Goal: Find specific page/section: Find specific page/section

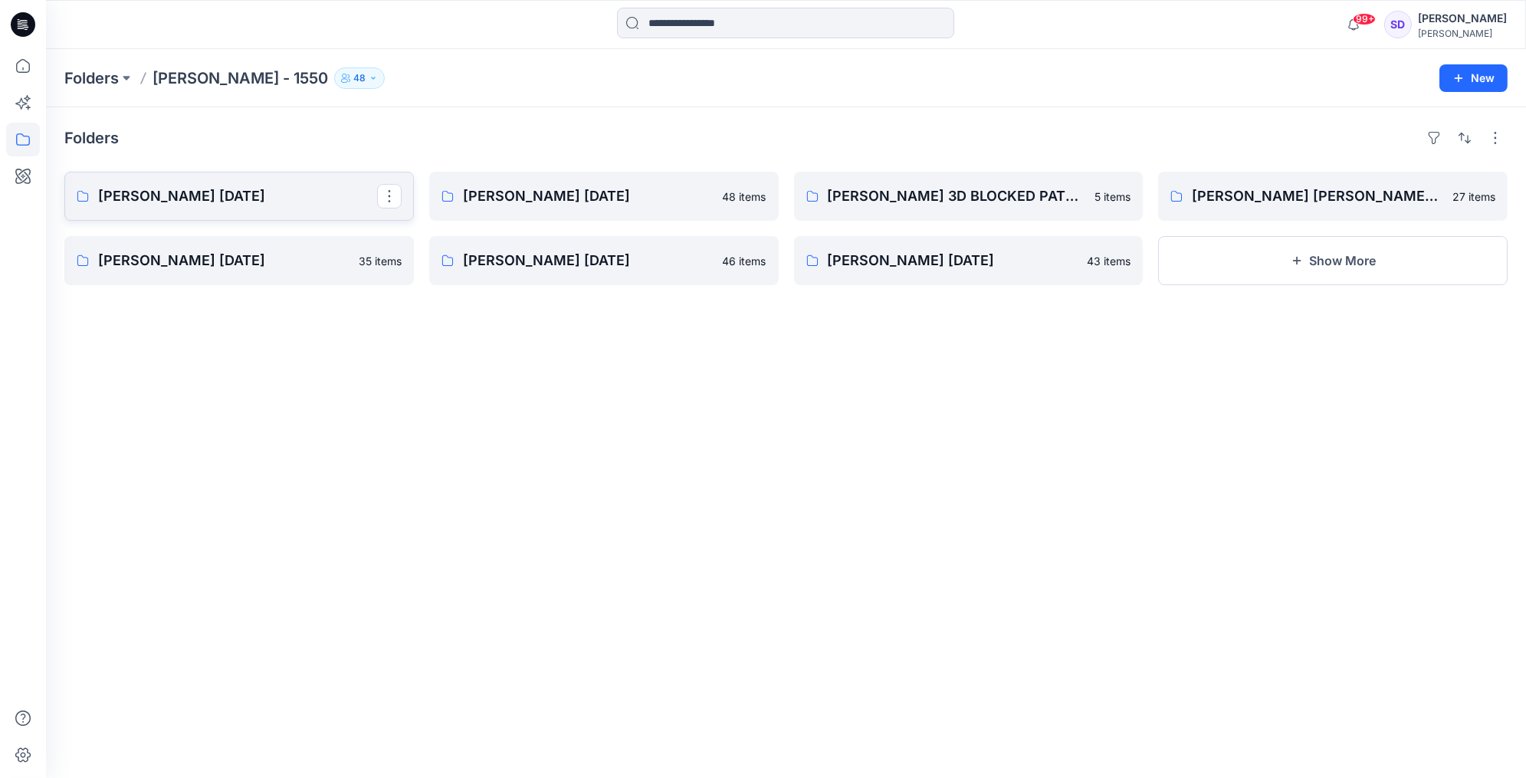
click at [188, 187] on p "[PERSON_NAME] [DATE]" at bounding box center [237, 195] width 279 height 21
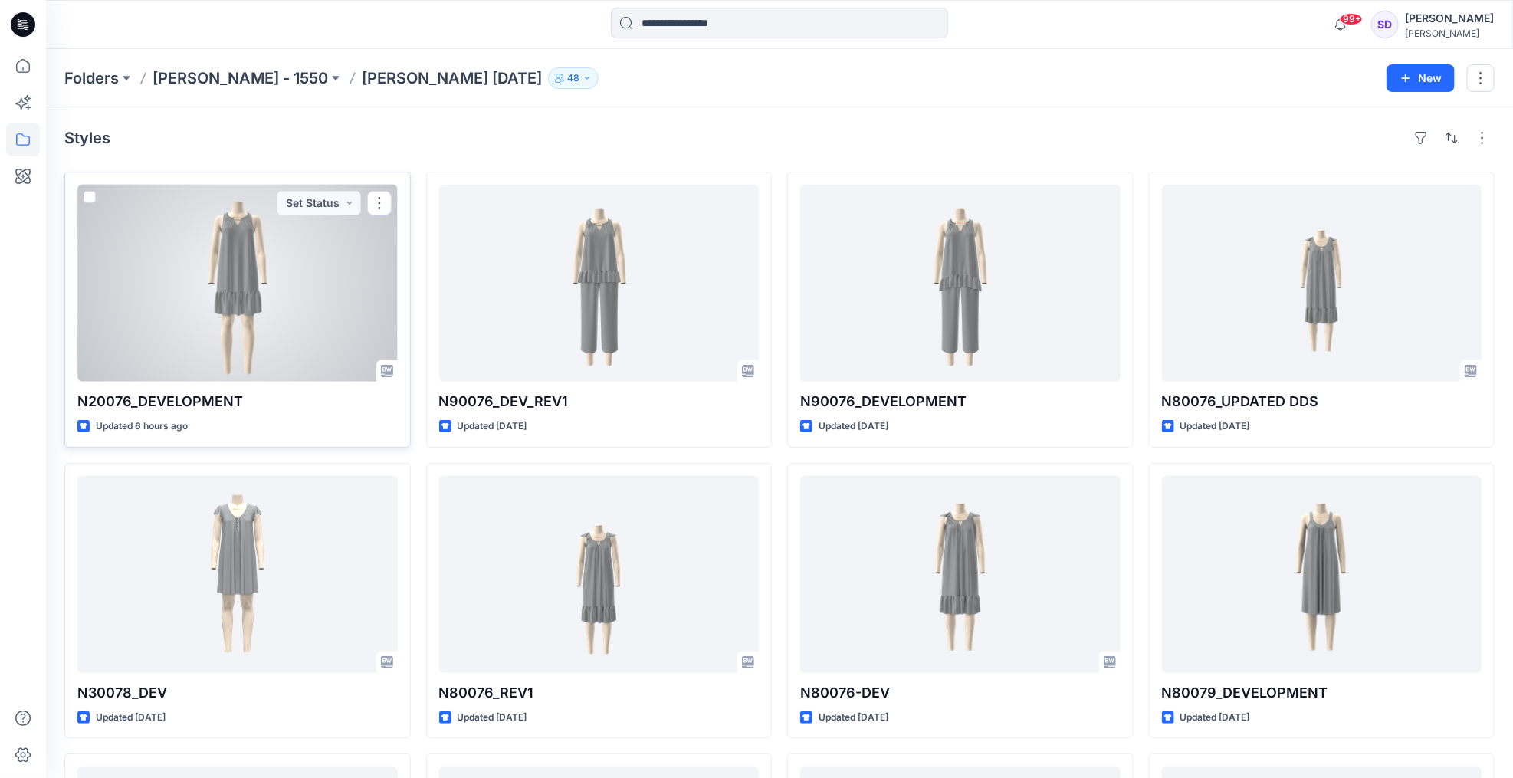
click at [250, 248] on div at bounding box center [237, 283] width 320 height 197
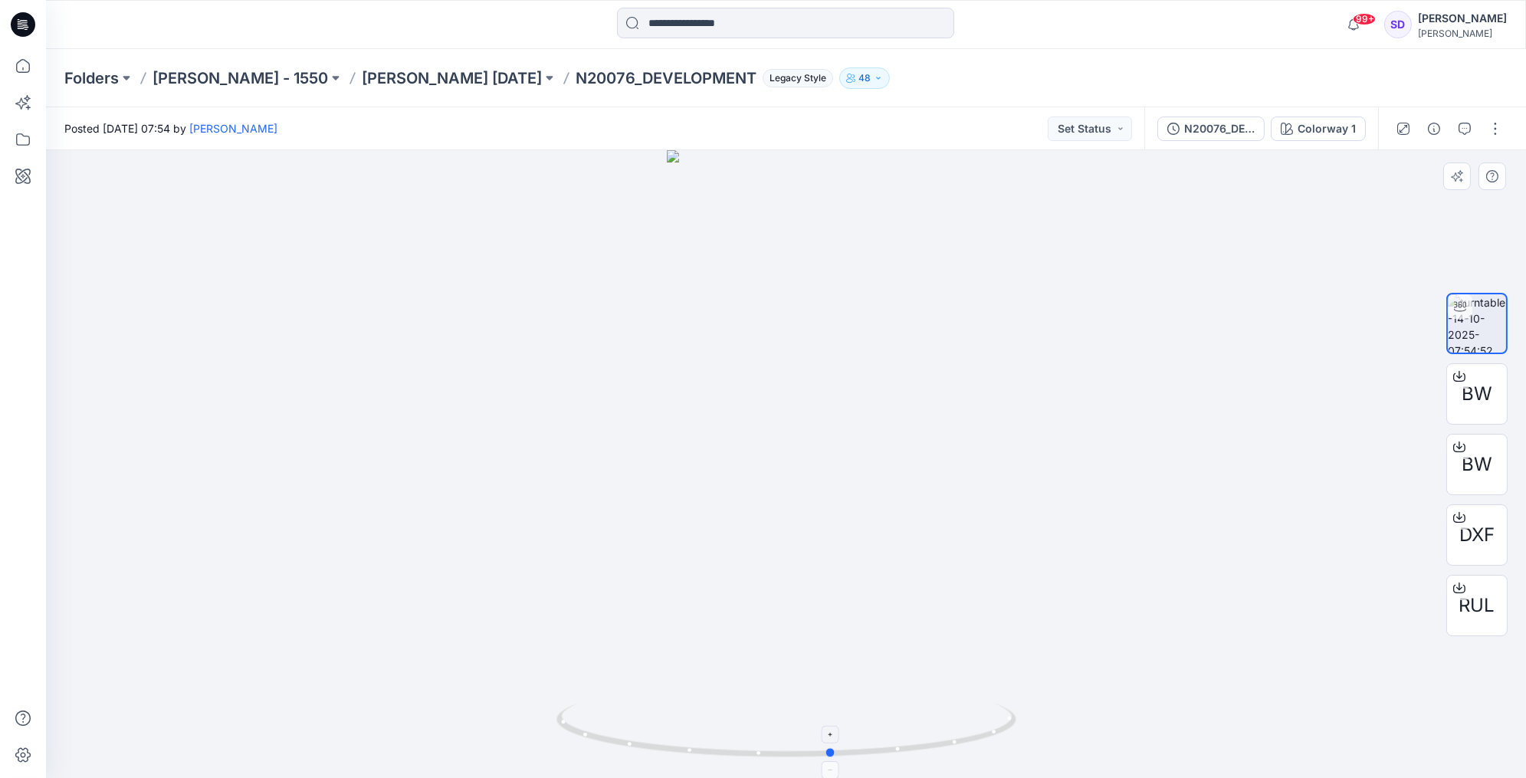
drag, startPoint x: 786, startPoint y: 757, endPoint x: 832, endPoint y: 763, distance: 46.3
click at [832, 761] on icon at bounding box center [788, 732] width 464 height 57
click at [836, 740] on div at bounding box center [831, 735] width 18 height 18
drag, startPoint x: 823, startPoint y: 295, endPoint x: 821, endPoint y: 496, distance: 200.8
click at [821, 496] on img at bounding box center [786, 410] width 472 height 736
